Goal: Find specific page/section: Find specific page/section

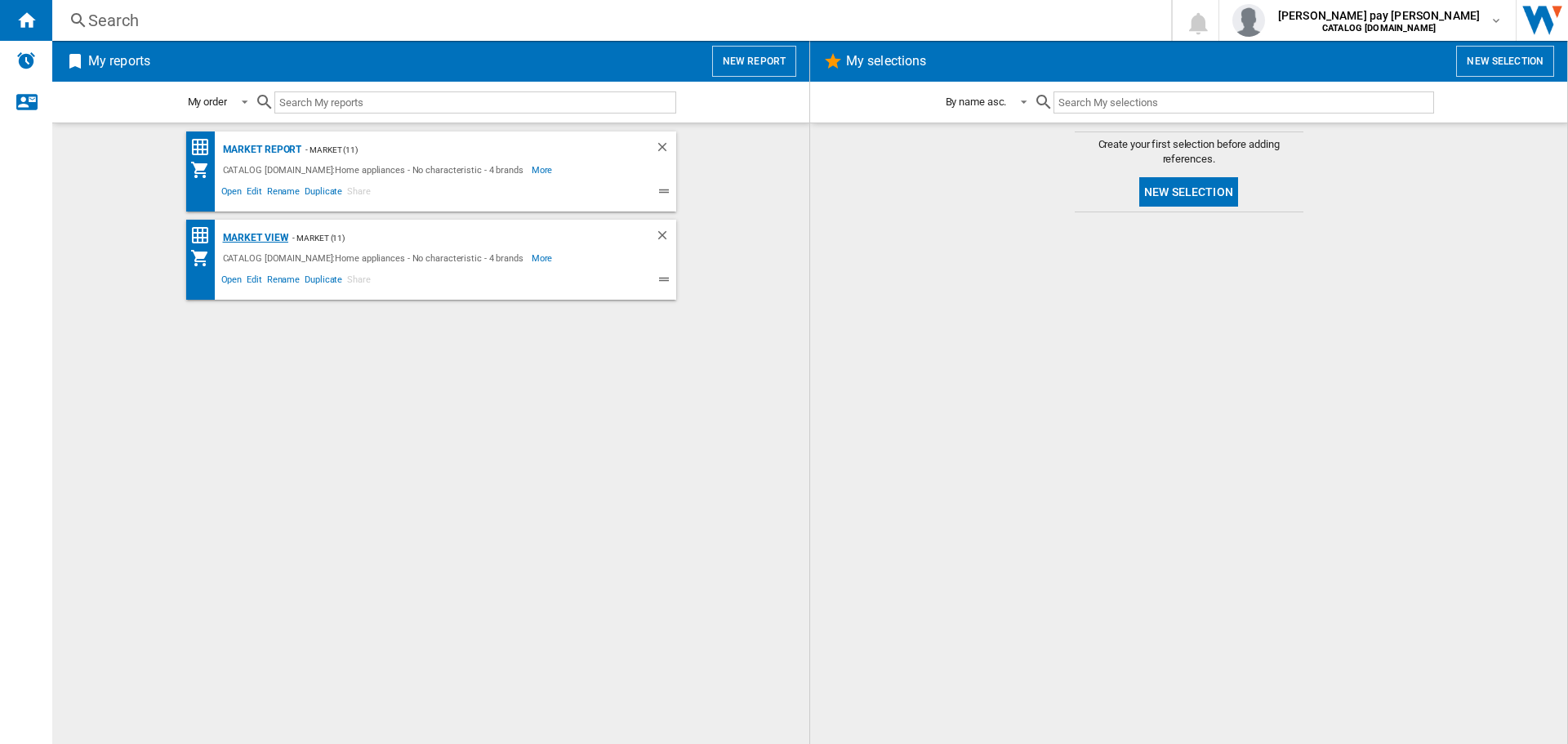
click at [269, 235] on div "Market view" at bounding box center [254, 238] width 70 height 20
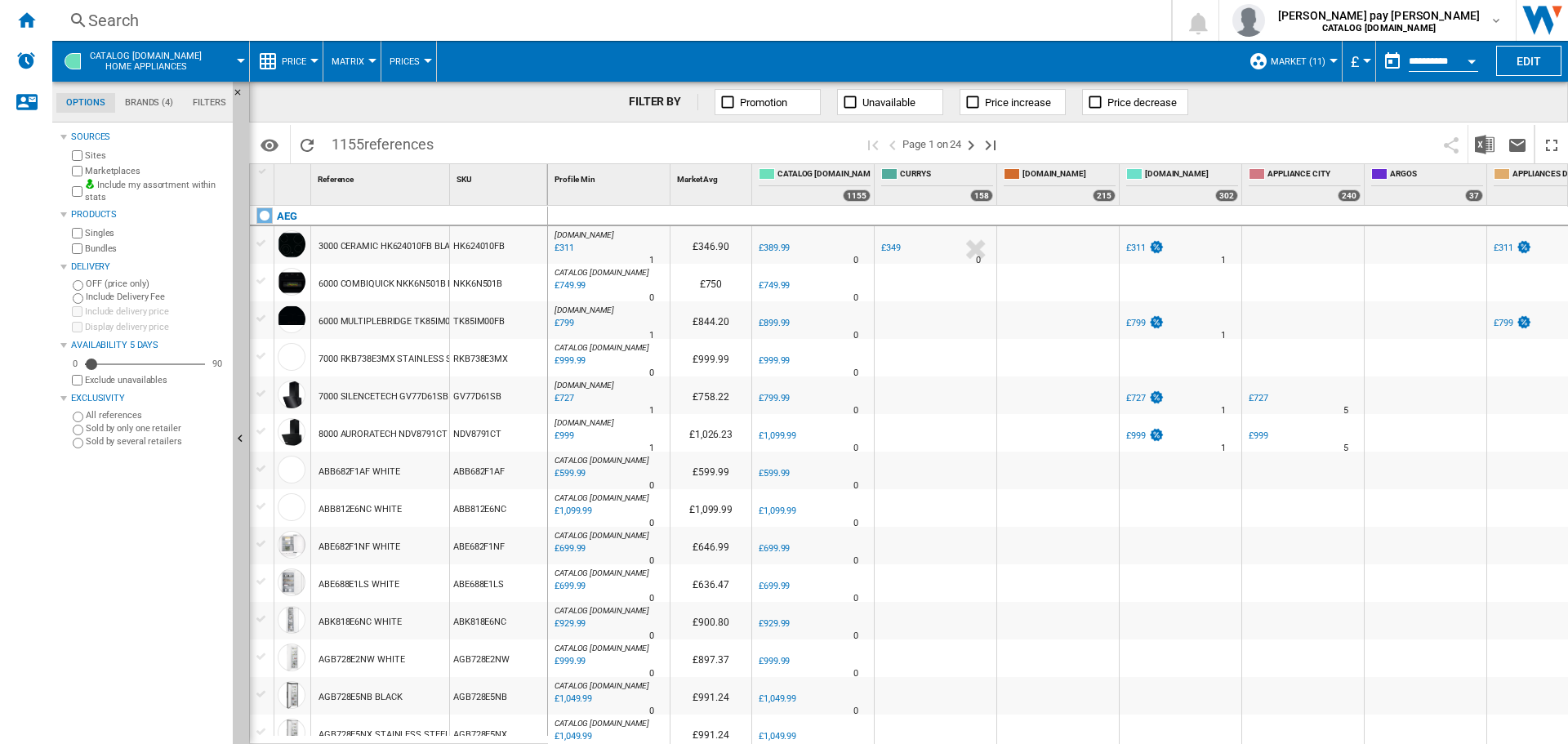
click at [218, 15] on div "Search" at bounding box center [608, 20] width 1040 height 23
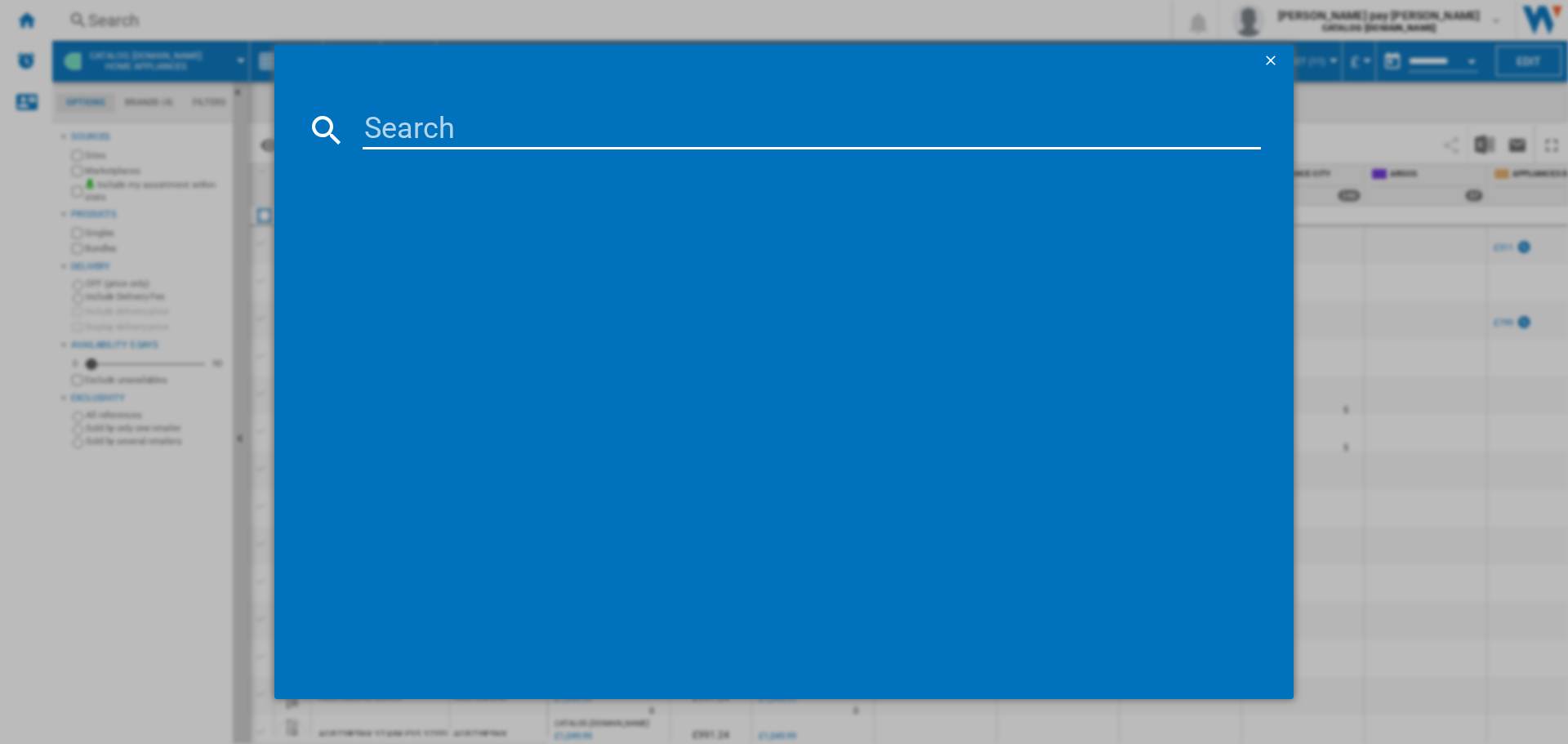
click at [522, 137] on input at bounding box center [811, 129] width 899 height 39
paste input "j729uZmT"
type input "j729uZmT"
drag, startPoint x: 558, startPoint y: 141, endPoint x: 180, endPoint y: 125, distance: 378.3
click at [180, 125] on div "j729uZmT Please wait..." at bounding box center [784, 372] width 1568 height 744
